Goal: Find specific page/section: Find specific page/section

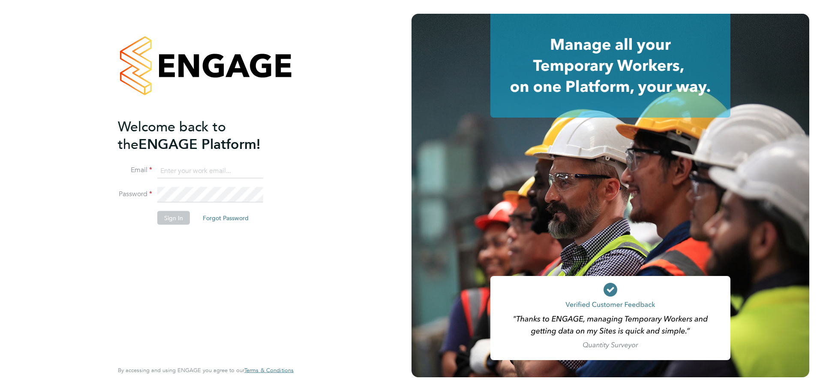
type input "david.green@vistry.co.uk"
click at [142, 218] on li "Sign In Forgot Password" at bounding box center [201, 222] width 167 height 22
click at [164, 218] on button "Sign In" at bounding box center [173, 218] width 33 height 14
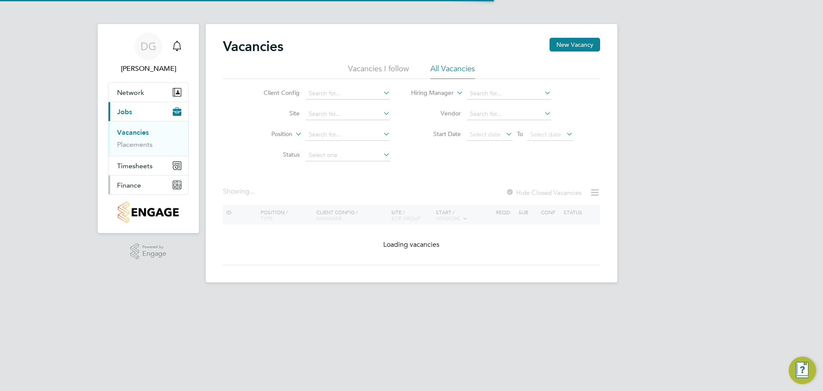
click at [127, 193] on button "Finance" at bounding box center [148, 184] width 80 height 19
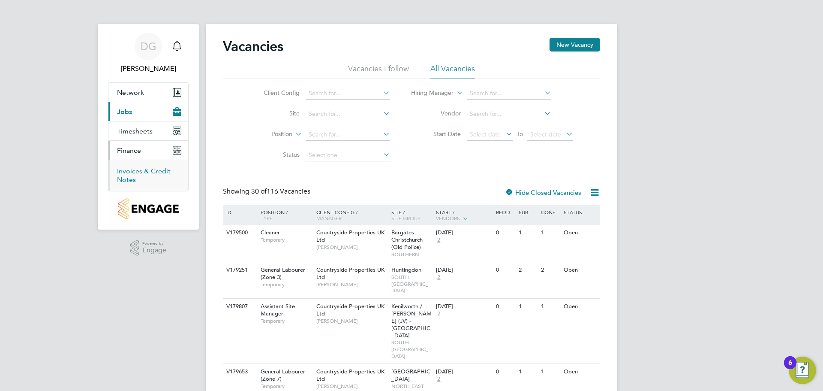
click at [132, 182] on link "Invoices & Credit Notes" at bounding box center [144, 175] width 54 height 17
